Goal: Task Accomplishment & Management: Complete application form

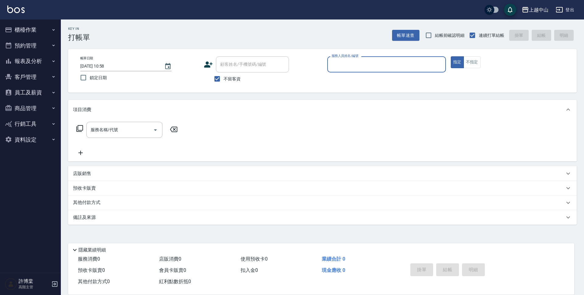
click at [199, 294] on div "服務消費 0 店販消費 0 使用預收卡 0 業績合計 0 預收卡販賣 0 會員卡販賣 0 扣入金 0 現金應收 0 其他付款方式 0 紅利點數折抵 0 掛單 …" at bounding box center [321, 273] width 506 height 41
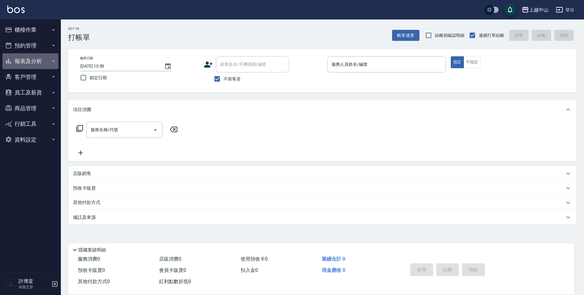
click at [36, 59] on button "報表及分析" at bounding box center [30, 61] width 56 height 16
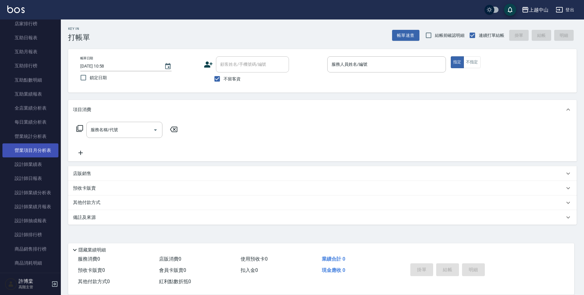
scroll to position [122, 0]
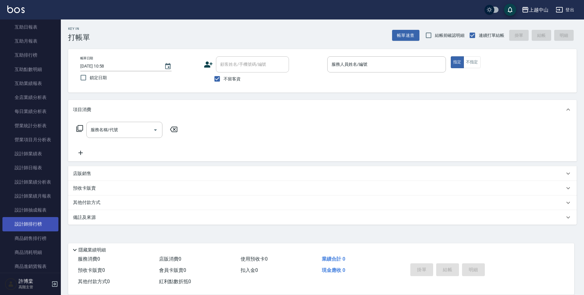
click at [40, 223] on link "設計師排行榜" at bounding box center [30, 224] width 56 height 14
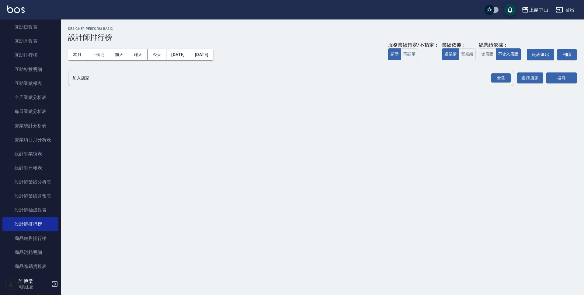
click at [105, 84] on div "全選 加入店家" at bounding box center [291, 78] width 446 height 16
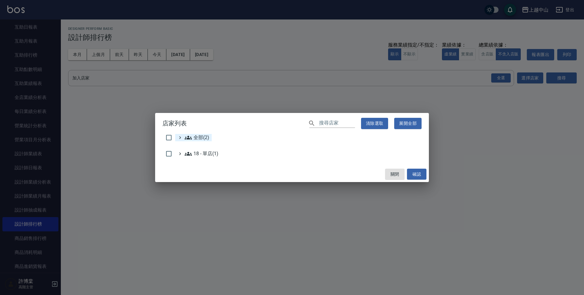
click at [193, 138] on span "全部(2)" at bounding box center [197, 137] width 25 height 7
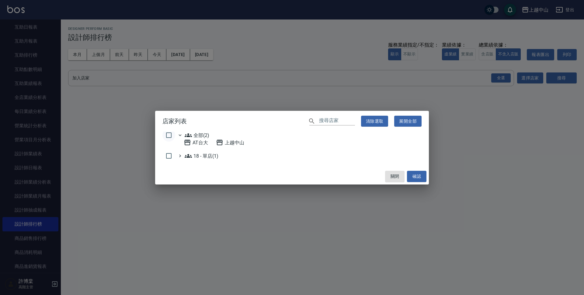
click at [171, 134] on input "checkbox" at bounding box center [168, 135] width 13 height 13
checkbox input "true"
click at [417, 175] on button "確認" at bounding box center [416, 176] width 19 height 11
checkbox input "false"
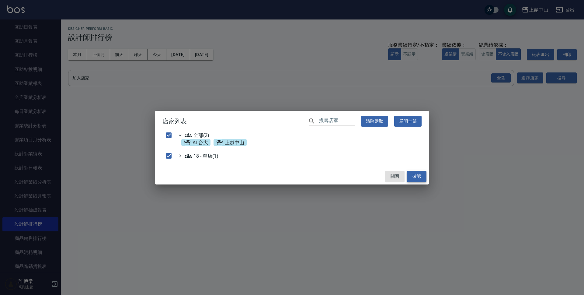
checkbox input "false"
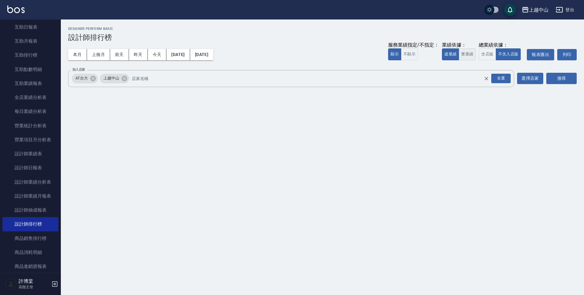
click at [473, 53] on button "實業績" at bounding box center [467, 54] width 17 height 12
click at [559, 72] on div "搜尋" at bounding box center [561, 78] width 30 height 17
click at [559, 74] on button "搜尋" at bounding box center [561, 78] width 30 height 11
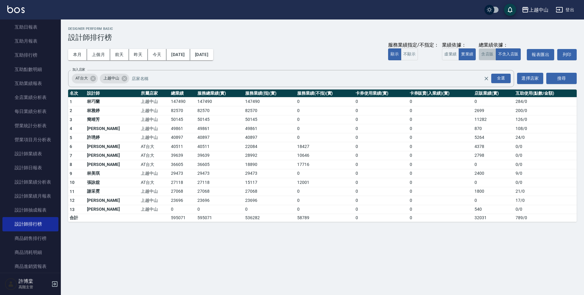
click at [486, 56] on button "含店販" at bounding box center [487, 54] width 17 height 12
click at [169, 101] on td "147490" at bounding box center [182, 101] width 26 height 9
copy td "147490"
click at [169, 110] on td "85269" at bounding box center [182, 110] width 26 height 9
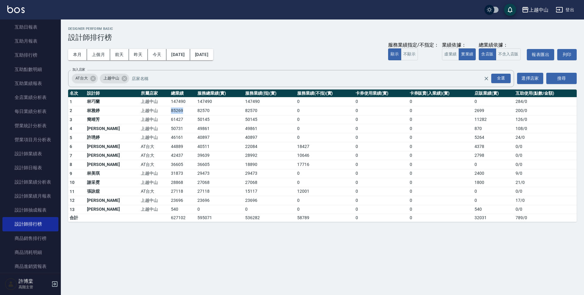
click at [169, 110] on td "85269" at bounding box center [182, 110] width 26 height 9
copy td "85269"
drag, startPoint x: 174, startPoint y: 109, endPoint x: 192, endPoint y: 111, distance: 18.6
click at [196, 111] on td "82570" at bounding box center [219, 110] width 47 height 9
copy td "82570"
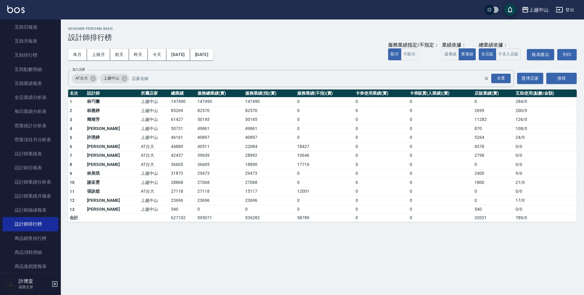
click at [473, 111] on td "2699" at bounding box center [493, 110] width 41 height 9
copy td "2699"
click at [169, 118] on td "61427" at bounding box center [182, 119] width 26 height 9
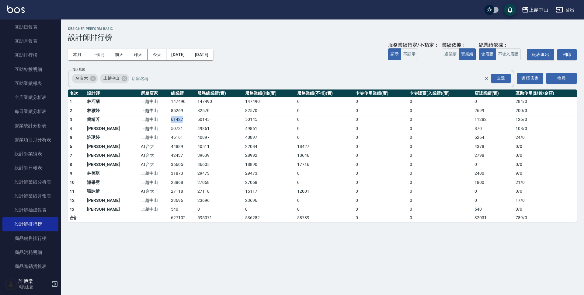
copy td "61427"
drag, startPoint x: 174, startPoint y: 119, endPoint x: 186, endPoint y: 117, distance: 12.6
click at [196, 117] on td "50145" at bounding box center [219, 119] width 47 height 9
copy td "50145"
click at [473, 119] on td "11282" at bounding box center [493, 119] width 41 height 9
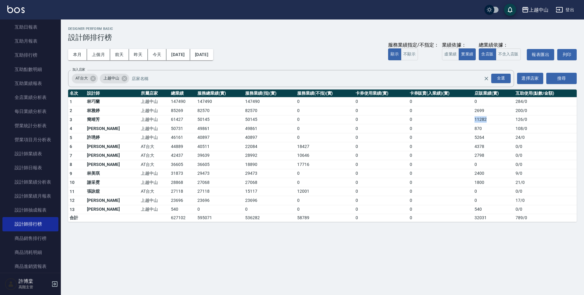
click at [473, 119] on td "11282" at bounding box center [493, 119] width 41 height 9
copy td "11282"
click at [169, 127] on td "50731" at bounding box center [182, 128] width 26 height 9
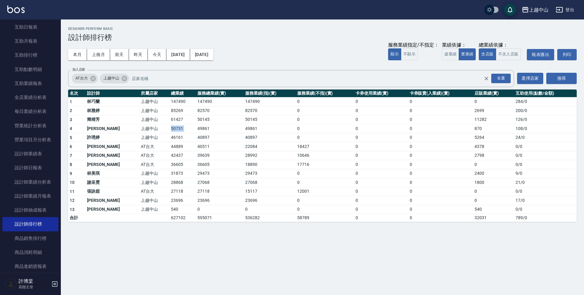
copy td "50731"
click at [196, 128] on td "49861" at bounding box center [219, 128] width 47 height 9
copy td "49861"
click at [473, 128] on td "870" at bounding box center [493, 128] width 41 height 9
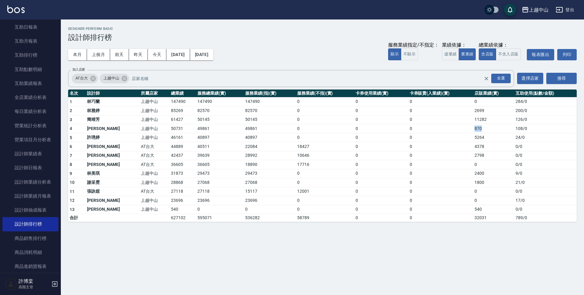
click at [473, 128] on td "870" at bounding box center [493, 128] width 41 height 9
copy td "870"
click at [448, 55] on button "虛業績" at bounding box center [450, 54] width 17 height 12
type button "FAKE"
click at [169, 138] on td "51763" at bounding box center [182, 137] width 26 height 9
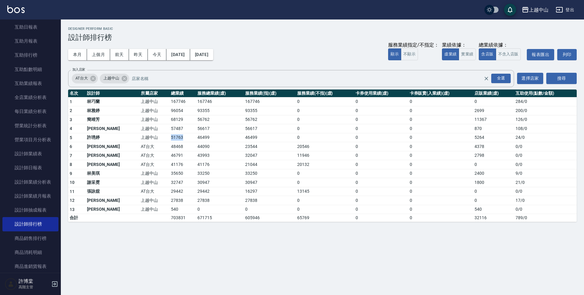
click at [169, 138] on td "51763" at bounding box center [182, 137] width 26 height 9
click at [213, 54] on button "[DATE]" at bounding box center [201, 54] width 23 height 11
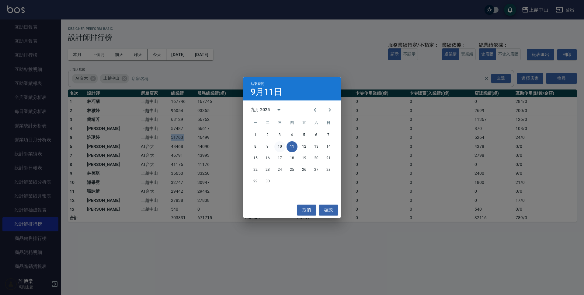
click at [280, 147] on button "10" at bounding box center [279, 146] width 11 height 11
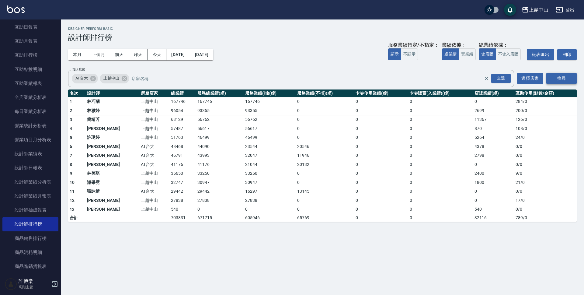
click at [567, 77] on button "搜尋" at bounding box center [561, 78] width 30 height 11
click at [169, 138] on td "51763" at bounding box center [182, 137] width 26 height 9
click at [196, 136] on td "46499" at bounding box center [219, 137] width 47 height 9
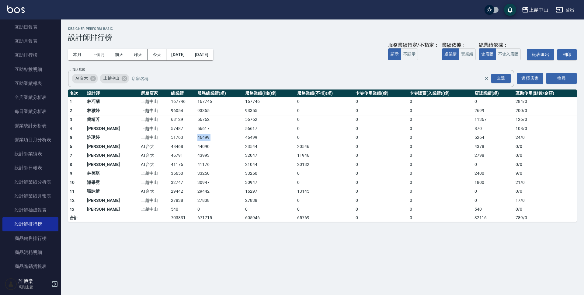
click at [196, 136] on td "46499" at bounding box center [219, 137] width 47 height 9
click at [483, 140] on td "5264" at bounding box center [493, 137] width 41 height 9
click at [476, 138] on td "5264" at bounding box center [493, 137] width 41 height 9
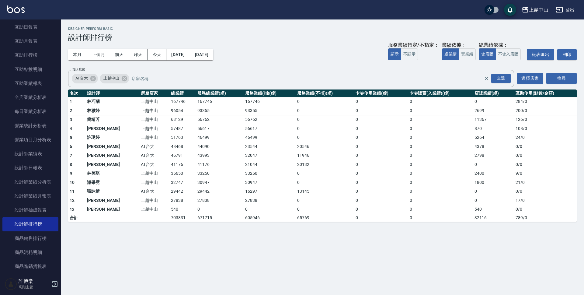
click at [169, 146] on td "48468" at bounding box center [182, 146] width 26 height 9
click at [196, 146] on td "44090" at bounding box center [219, 146] width 47 height 9
click at [473, 145] on td "4378" at bounding box center [493, 146] width 41 height 9
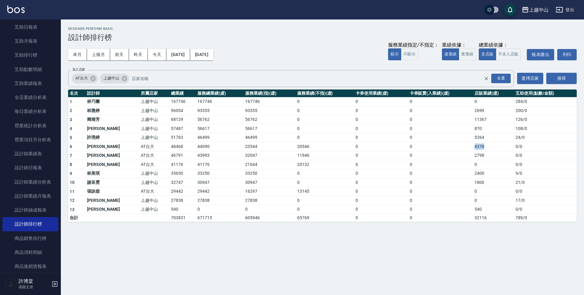
click at [473, 145] on td "4378" at bounding box center [493, 146] width 41 height 9
drag, startPoint x: 146, startPoint y: 172, endPoint x: 159, endPoint y: 172, distance: 13.7
click at [169, 172] on td "35650" at bounding box center [182, 173] width 26 height 9
click at [196, 174] on td "33250" at bounding box center [219, 173] width 47 height 9
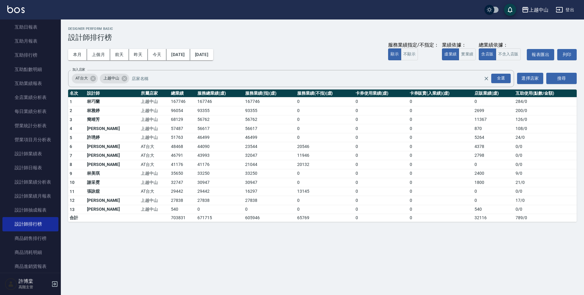
click at [476, 173] on td "2400" at bounding box center [493, 173] width 41 height 9
click at [169, 165] on td "41176" at bounding box center [182, 164] width 26 height 9
click at [169, 164] on td "41176" at bounding box center [182, 164] width 26 height 9
click at [196, 164] on td "41176" at bounding box center [219, 164] width 47 height 9
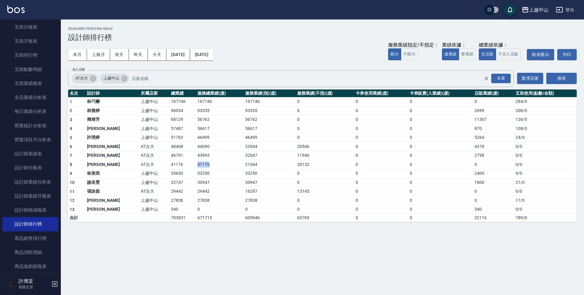
click at [196, 164] on td "41176" at bounding box center [219, 164] width 47 height 9
click at [169, 154] on td "46791" at bounding box center [182, 155] width 26 height 9
click at [196, 155] on td "43993" at bounding box center [219, 155] width 47 height 9
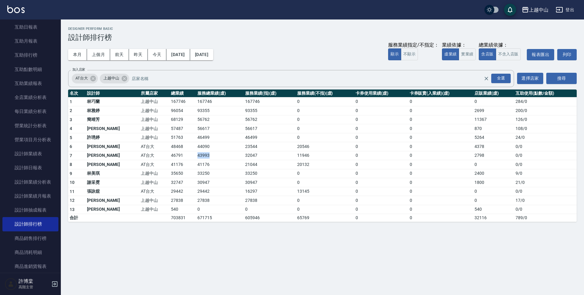
click at [196, 155] on td "43993" at bounding box center [219, 155] width 47 height 9
click at [473, 154] on td "2798" at bounding box center [493, 155] width 41 height 9
drag, startPoint x: 114, startPoint y: 158, endPoint x: 120, endPoint y: 165, distance: 10.2
click at [120, 165] on tbody "1 [PERSON_NAME] [GEOGRAPHIC_DATA] 167746 167746 0 0 0 0 284 / 0 2 [PERSON_NAME]…" at bounding box center [322, 159] width 508 height 125
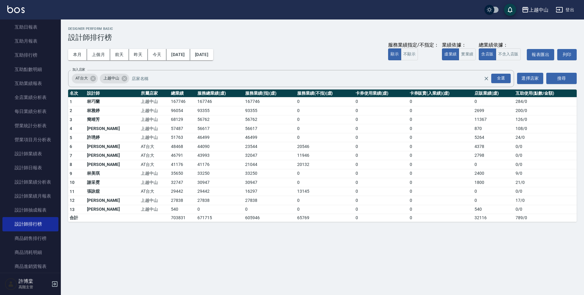
click at [139, 180] on td "上越中山" at bounding box center [154, 182] width 30 height 9
click at [169, 182] on td "32747" at bounding box center [182, 182] width 26 height 9
click at [196, 182] on td "30947" at bounding box center [219, 182] width 47 height 9
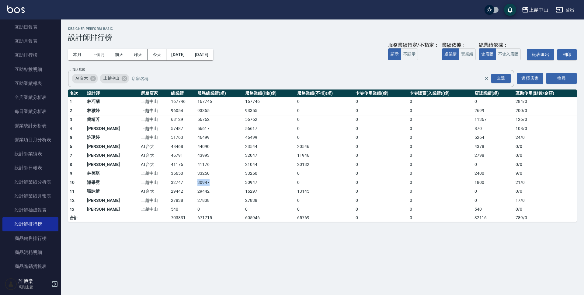
click at [196, 183] on td "30947" at bounding box center [219, 182] width 47 height 9
click at [473, 183] on td "1800" at bounding box center [493, 182] width 41 height 9
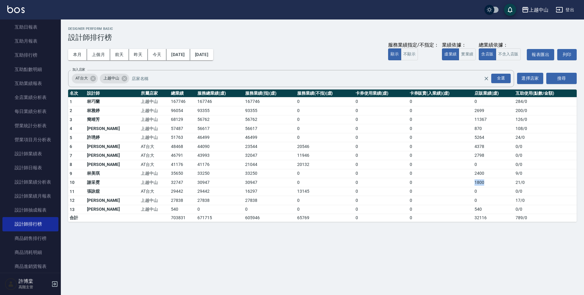
click at [473, 183] on td "1800" at bounding box center [493, 182] width 41 height 9
click at [169, 192] on td "29442" at bounding box center [182, 191] width 26 height 9
click at [196, 189] on td "29442" at bounding box center [219, 191] width 47 height 9
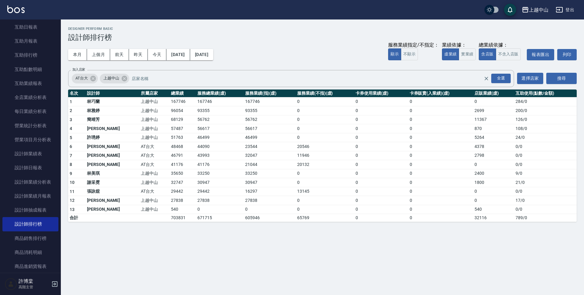
click at [169, 199] on td "27838" at bounding box center [182, 200] width 26 height 9
click at [33, 51] on link "互助排行榜" at bounding box center [30, 55] width 56 height 14
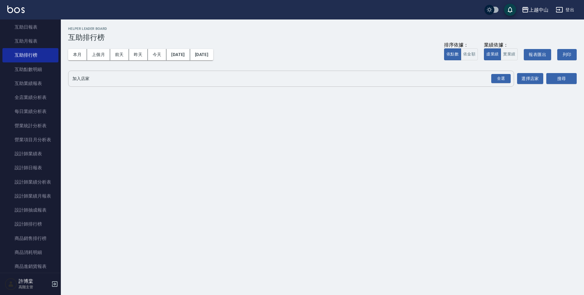
click at [105, 77] on input "加入店家" at bounding box center [286, 78] width 431 height 11
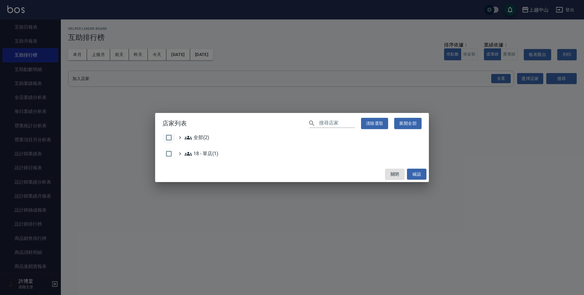
click at [164, 136] on input "checkbox" at bounding box center [168, 137] width 13 height 13
checkbox input "true"
click at [415, 171] on button "確認" at bounding box center [416, 173] width 19 height 11
checkbox input "false"
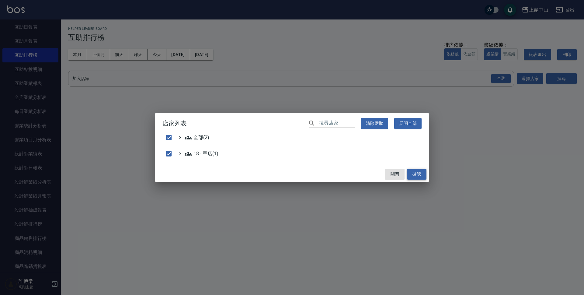
checkbox input "false"
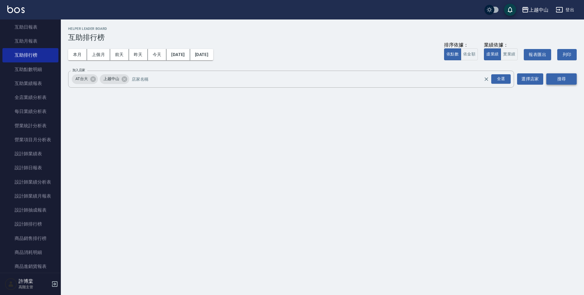
click at [556, 77] on button "搜尋" at bounding box center [561, 78] width 30 height 11
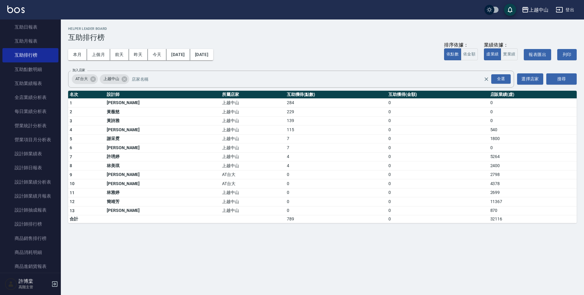
click at [285, 102] on td "284" at bounding box center [336, 102] width 102 height 9
click at [190, 55] on button "[DATE]" at bounding box center [177, 54] width 23 height 11
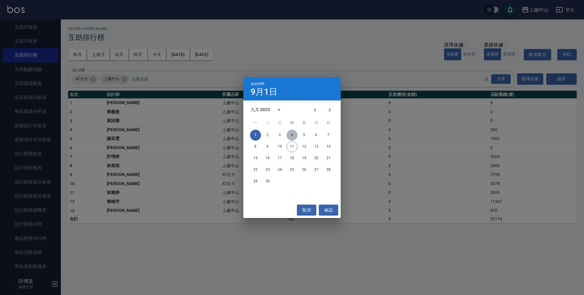
click at [293, 136] on button "4" at bounding box center [291, 135] width 11 height 11
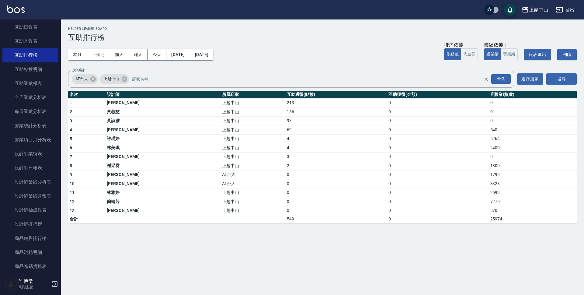
click at [285, 102] on td "213" at bounding box center [336, 102] width 102 height 9
click at [285, 113] on td "156" at bounding box center [336, 111] width 102 height 9
click at [285, 112] on td "156" at bounding box center [336, 111] width 102 height 9
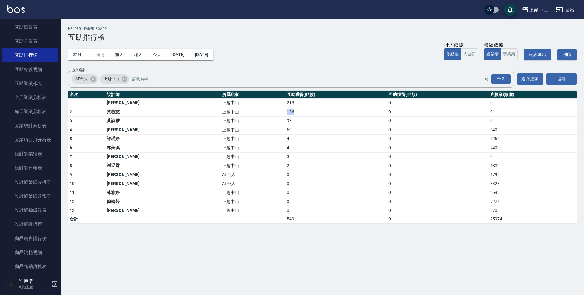
click at [285, 112] on td "156" at bounding box center [336, 111] width 102 height 9
click at [285, 122] on td "98" at bounding box center [336, 120] width 102 height 9
click at [285, 129] on td "69" at bounding box center [336, 129] width 102 height 9
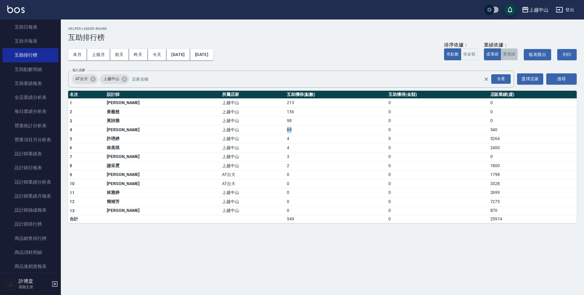
click at [509, 52] on button "實業績" at bounding box center [508, 54] width 17 height 12
type button "TRUTH"
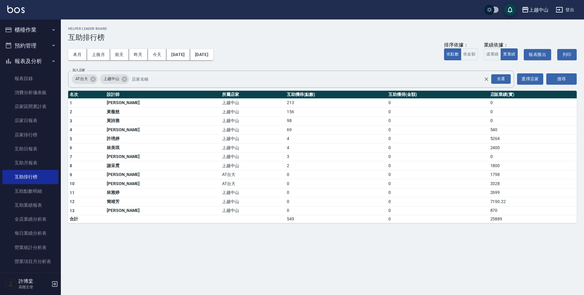
click at [44, 29] on button "櫃檯作業" at bounding box center [30, 30] width 56 height 16
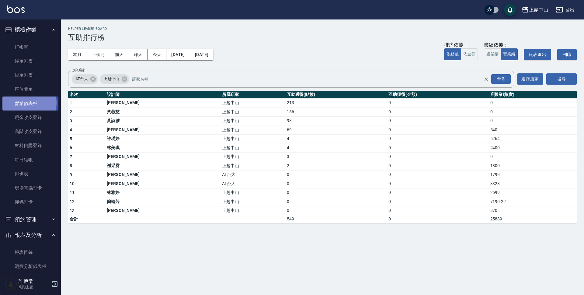
click at [26, 102] on link "營業儀表板" at bounding box center [30, 103] width 56 height 14
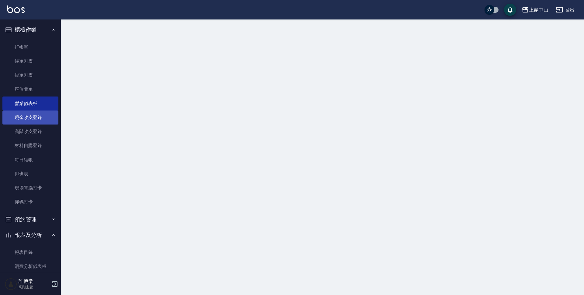
click at [32, 113] on link "現金收支登錄" at bounding box center [30, 117] width 56 height 14
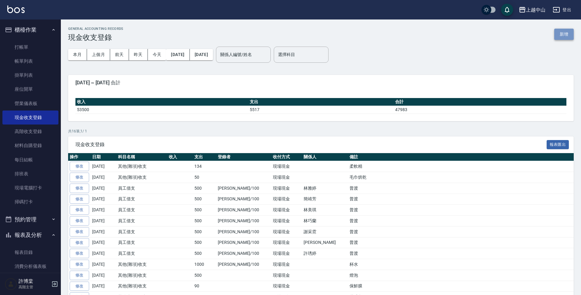
click at [567, 36] on button "新增" at bounding box center [563, 34] width 19 height 11
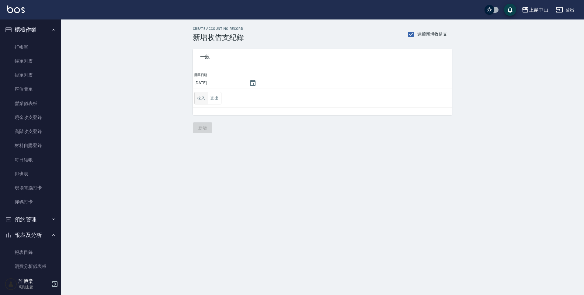
click at [203, 96] on button "收入" at bounding box center [201, 98] width 14 height 12
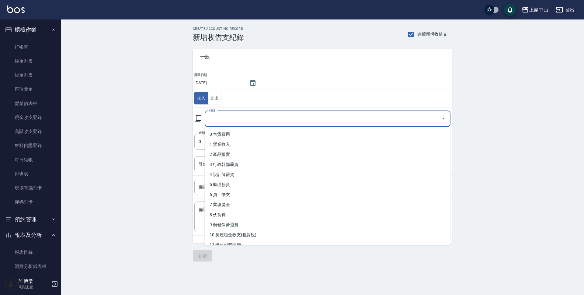
click at [216, 117] on input "科目" at bounding box center [322, 118] width 231 height 11
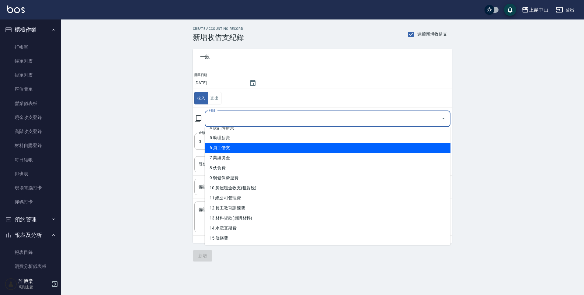
click at [380, 150] on li "6 員工借支" at bounding box center [328, 148] width 246 height 10
type input "6 員工借支"
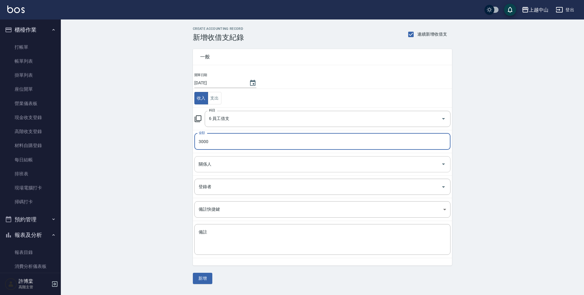
type input "3000"
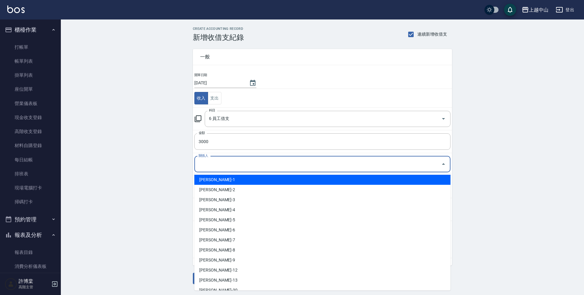
click at [216, 161] on input "關係人" at bounding box center [317, 164] width 241 height 11
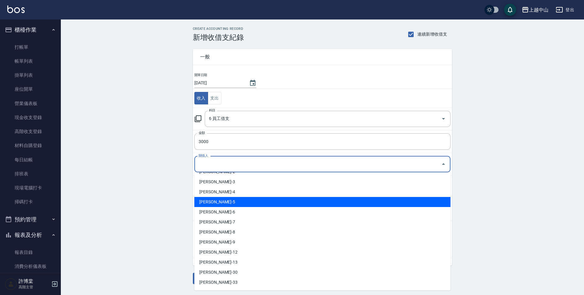
scroll to position [68, 0]
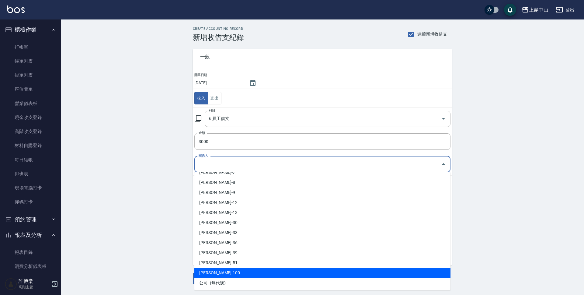
click at [227, 270] on li "[PERSON_NAME]-100" at bounding box center [322, 273] width 256 height 10
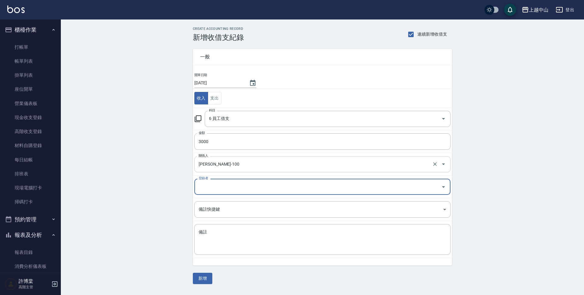
click at [215, 160] on input "[PERSON_NAME]-100" at bounding box center [314, 164] width 234 height 11
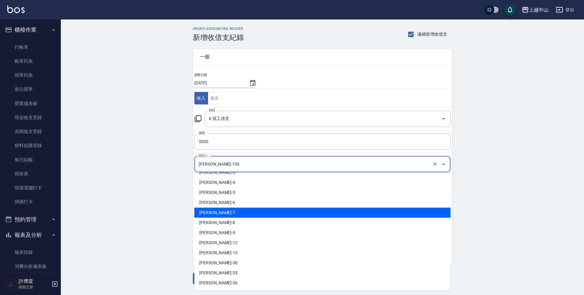
scroll to position [0, 0]
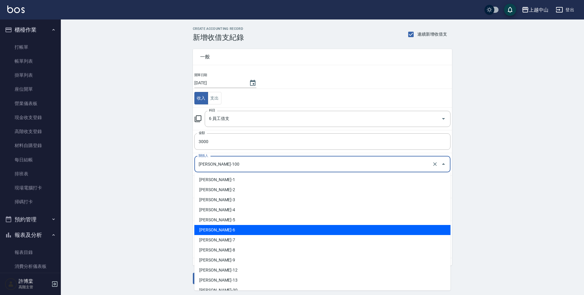
click at [225, 226] on li "[PERSON_NAME]-6" at bounding box center [322, 230] width 256 height 10
type input "[PERSON_NAME]-6"
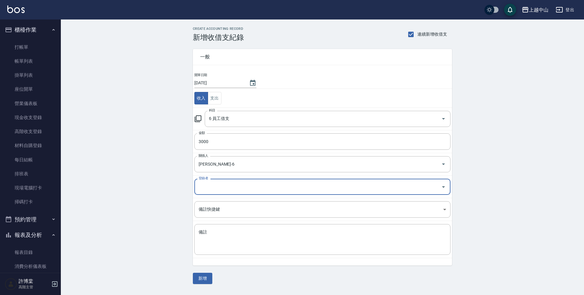
click at [211, 181] on div "登錄者" at bounding box center [322, 186] width 256 height 16
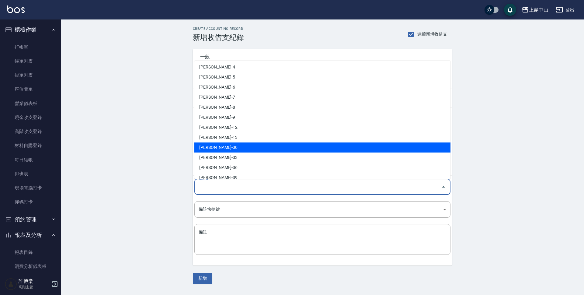
scroll to position [68, 0]
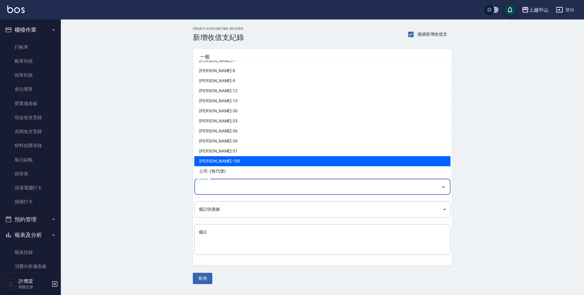
click at [220, 159] on li "[PERSON_NAME]-100" at bounding box center [322, 161] width 256 height 10
type input "[PERSON_NAME]-100"
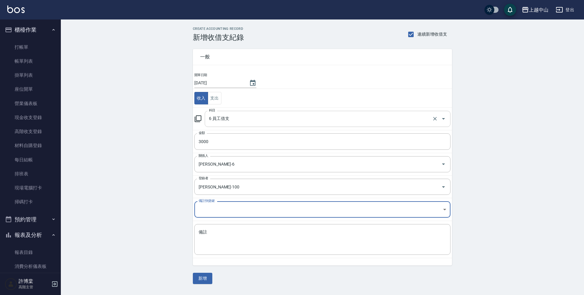
click at [312, 117] on input "6 員工借支" at bounding box center [318, 118] width 223 height 11
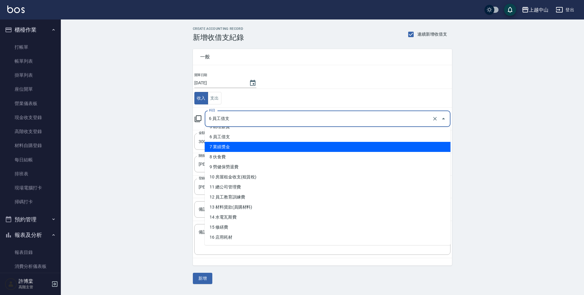
scroll to position [152, 0]
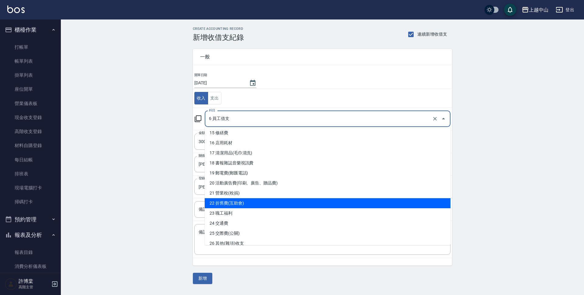
click at [175, 190] on div "CREATE ACCOUNTING RECORD 新增收借支紀錄 連續新增收借支 一般 開單日期 [DATE] 收入 支出 科目 6 員工借支 科目 金額 3…" at bounding box center [322, 155] width 523 height 272
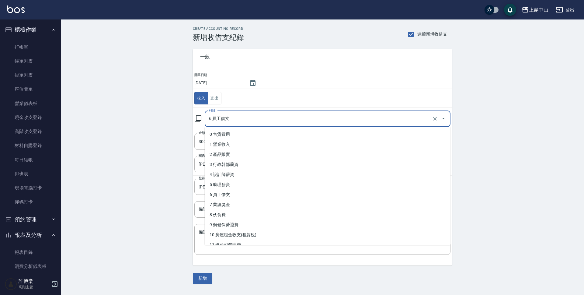
click at [223, 117] on input "6 員工借支" at bounding box center [318, 118] width 223 height 11
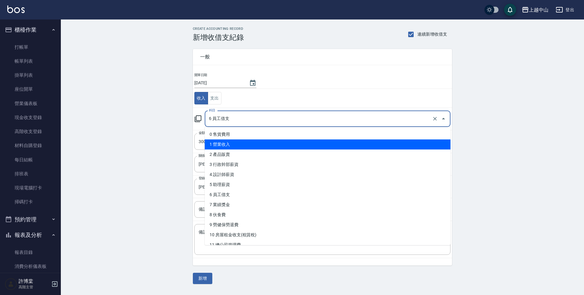
click at [235, 145] on li "1 營業收入" at bounding box center [328, 144] width 246 height 10
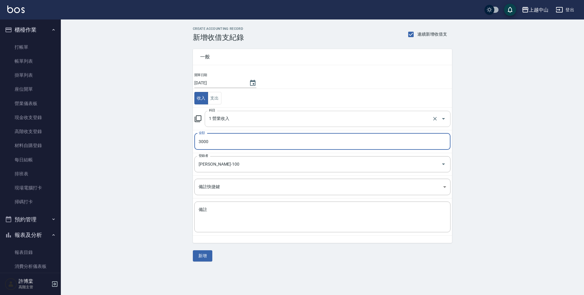
click at [236, 120] on input "1 營業收入" at bounding box center [318, 118] width 223 height 11
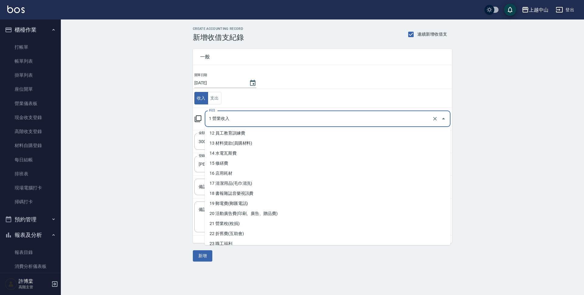
scroll to position [152, 0]
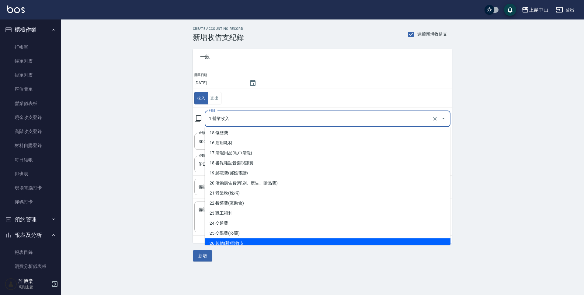
click at [237, 239] on li "26 其他(雜項)收支" at bounding box center [328, 243] width 246 height 10
type input "26 其他(雜項)收支"
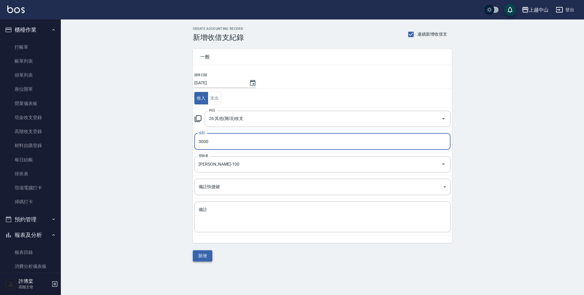
click at [206, 255] on button "新增" at bounding box center [202, 255] width 19 height 11
